Goal: Complete application form

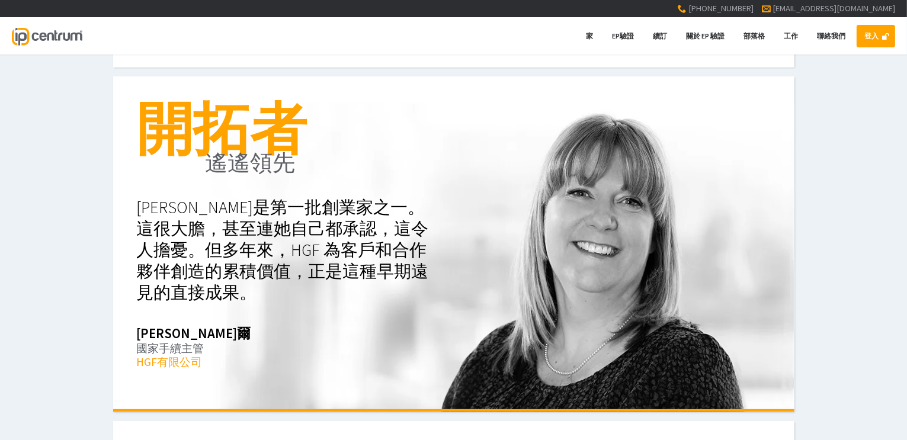
scroll to position [356, 0]
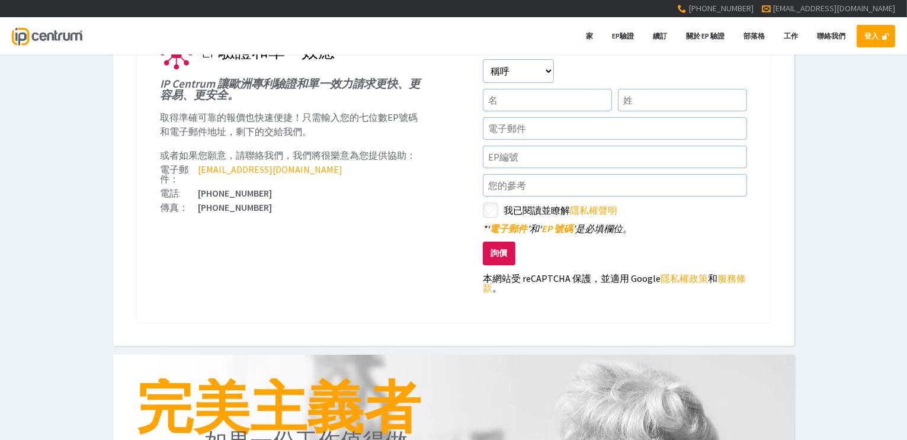
scroll to position [169, 0]
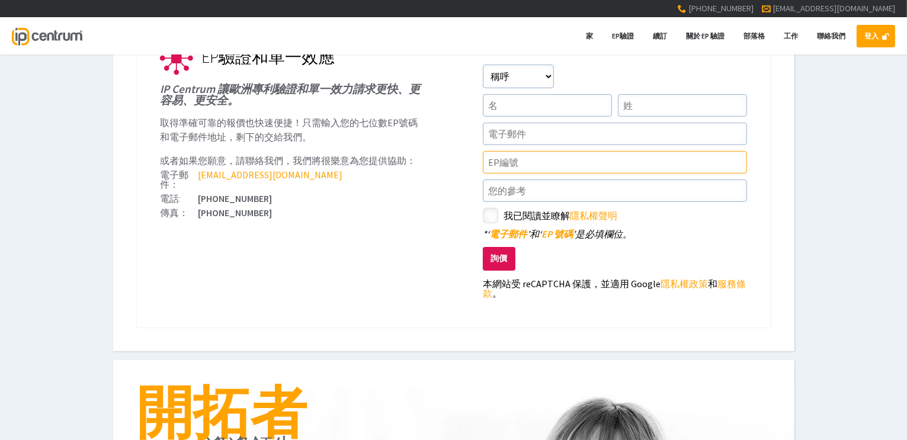
click at [529, 159] on input"] "text" at bounding box center [615, 162] width 264 height 23
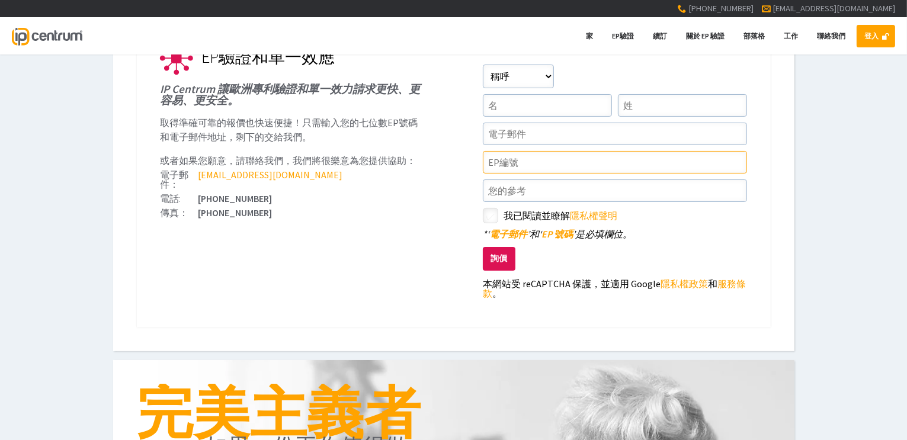
type input"] "ㄍ"
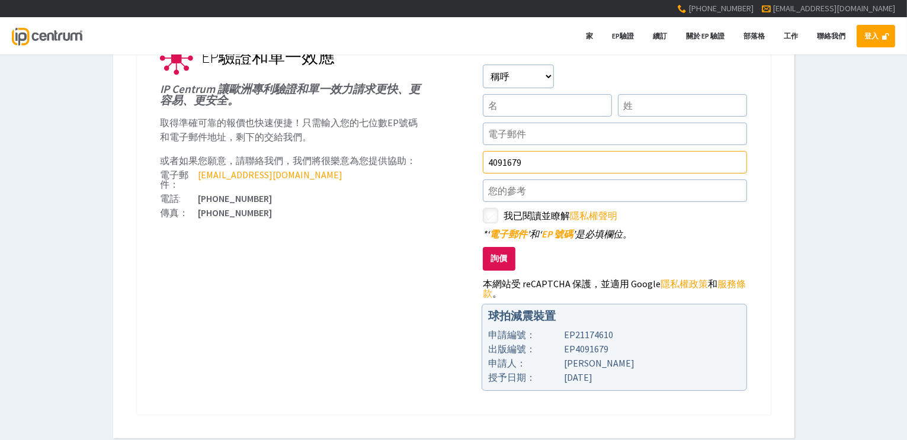
type input"] "4091679"
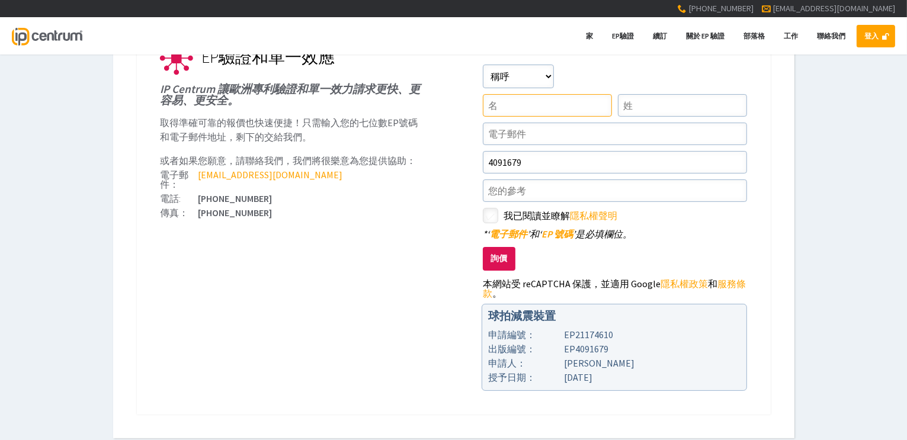
click at [520, 111] on input"] "text" at bounding box center [547, 105] width 129 height 23
click at [526, 137] on input"] "text" at bounding box center [615, 134] width 264 height 23
click at [493, 215] on input"] "checkbox" at bounding box center [492, 217] width 14 height 14
checkbox input"] "true"
click at [530, 111] on input"] "text" at bounding box center [547, 105] width 129 height 23
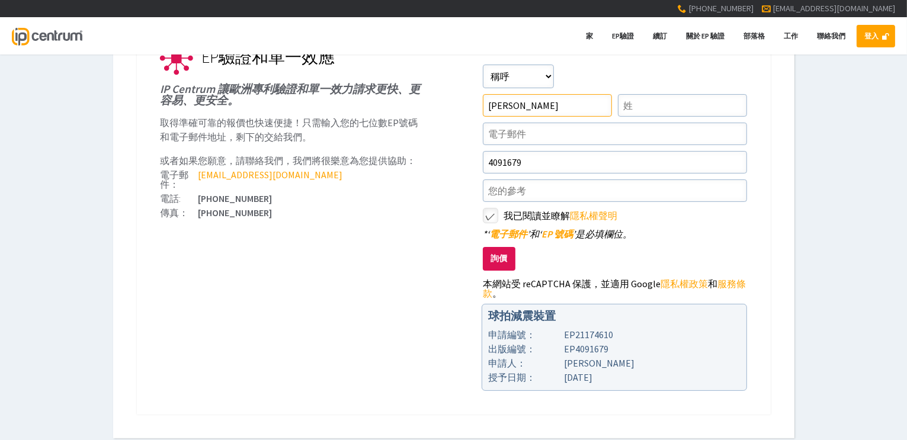
type input"] "ANDY"
click at [631, 103] on input"] "text" at bounding box center [682, 105] width 129 height 23
type input"] "LIN"
click at [577, 135] on input"] "text" at bounding box center [615, 134] width 264 height 23
type input"] "S"
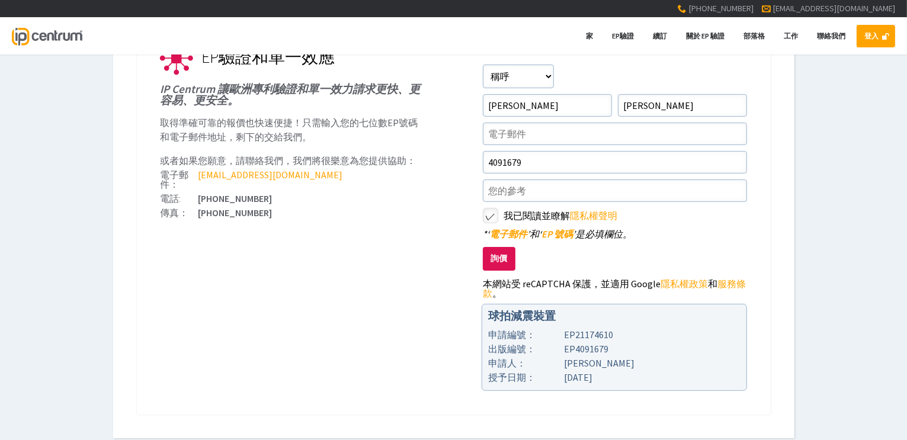
click at [498, 255] on font "詢價" at bounding box center [499, 259] width 17 height 10
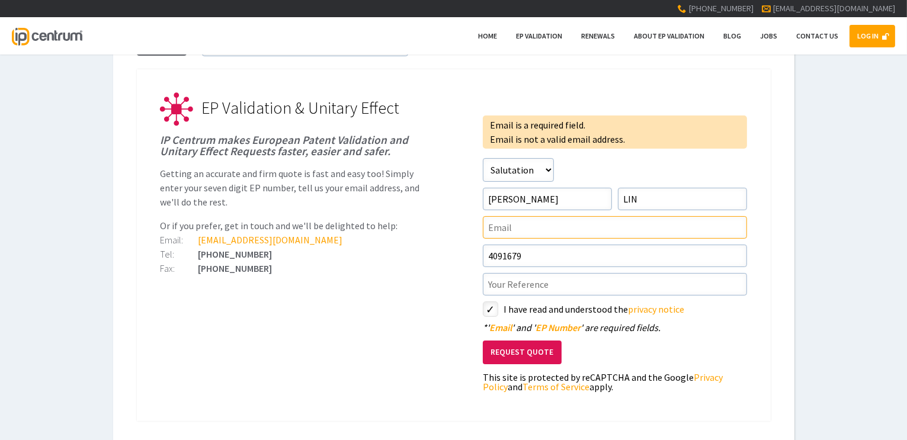
click at [507, 232] on input"] "text" at bounding box center [615, 227] width 264 height 23
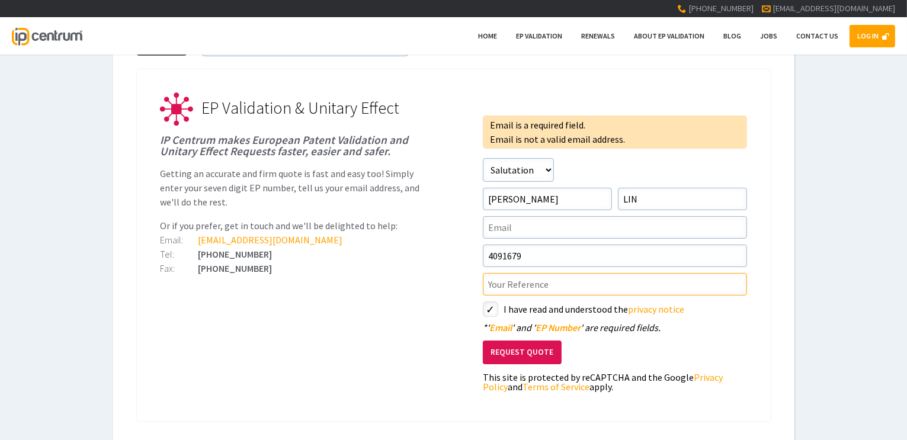
click at [521, 283] on input"] "text" at bounding box center [615, 284] width 264 height 23
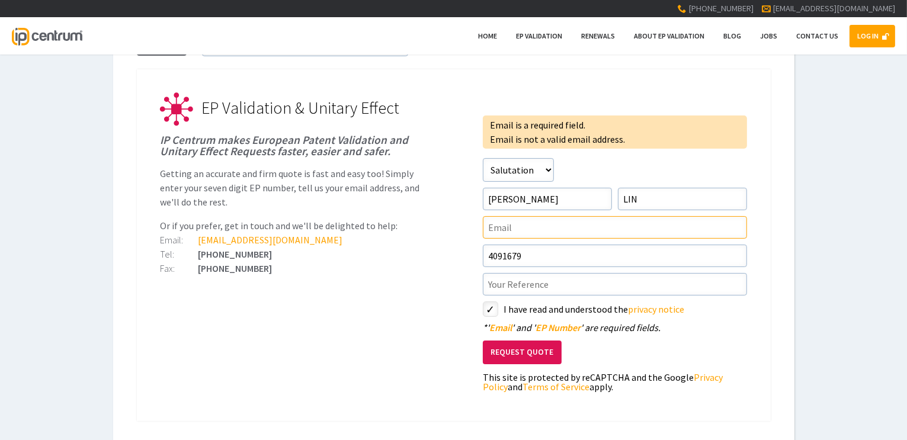
click at [505, 229] on input"] "text" at bounding box center [615, 227] width 264 height 23
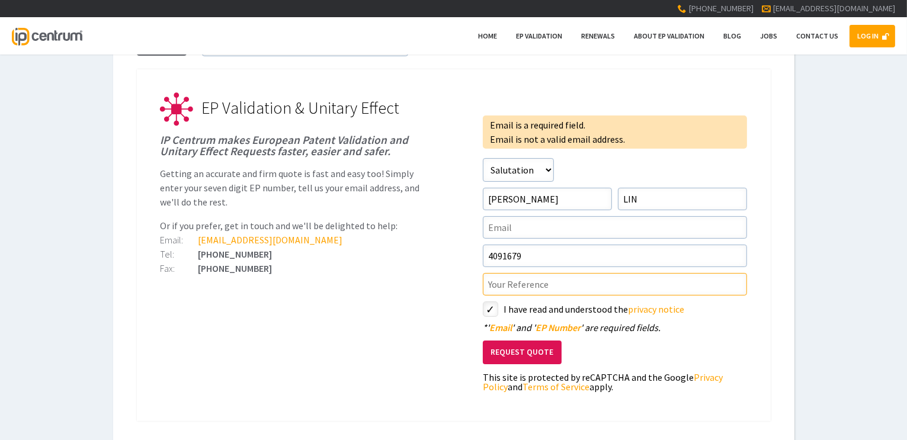
click at [521, 290] on input"] "text" at bounding box center [615, 284] width 264 height 23
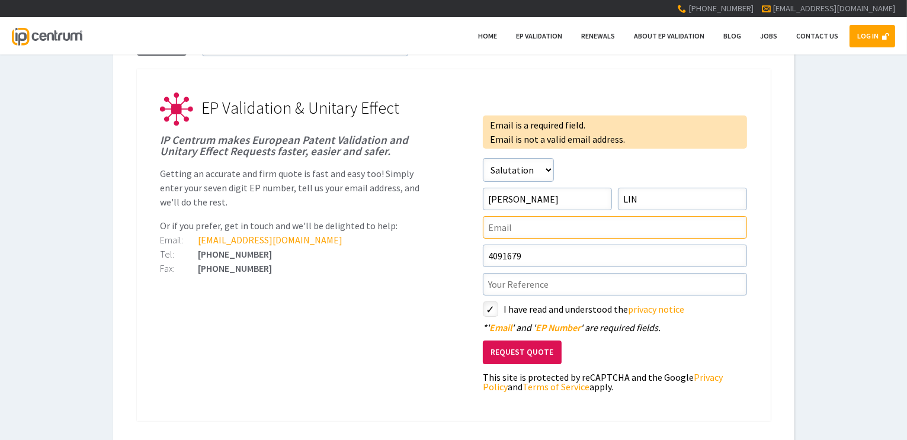
click at [516, 234] on input"] "text" at bounding box center [615, 227] width 264 height 23
type input"] "SERVICE@TMSUPER.COM"
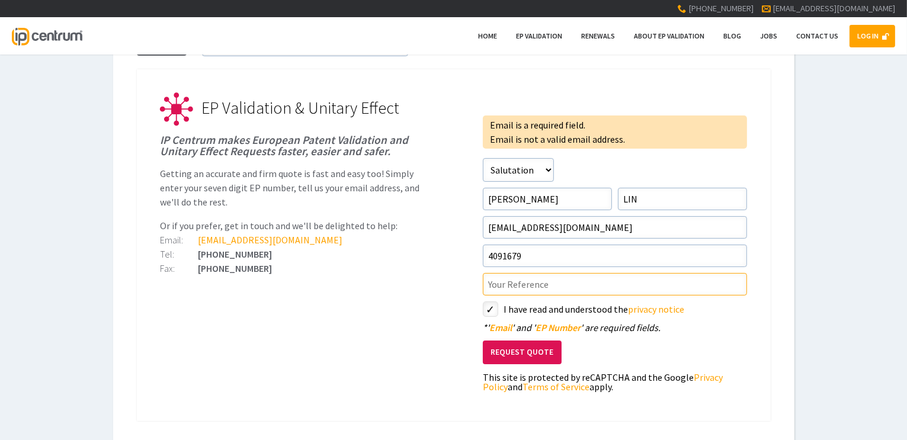
click at [525, 289] on input"] "text" at bounding box center [615, 284] width 264 height 23
type input"] "IPP21018-EP-I"
click at [508, 345] on button "Request Quote" at bounding box center [522, 353] width 79 height 24
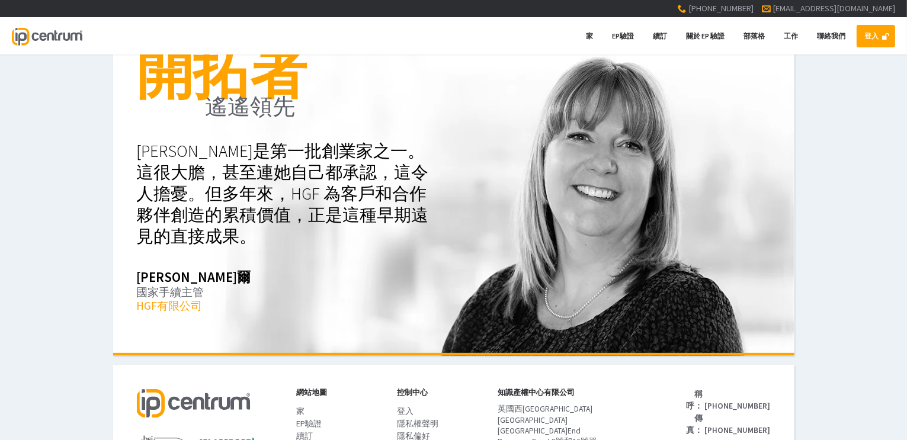
scroll to position [277, 0]
